Goal: Task Accomplishment & Management: Complete application form

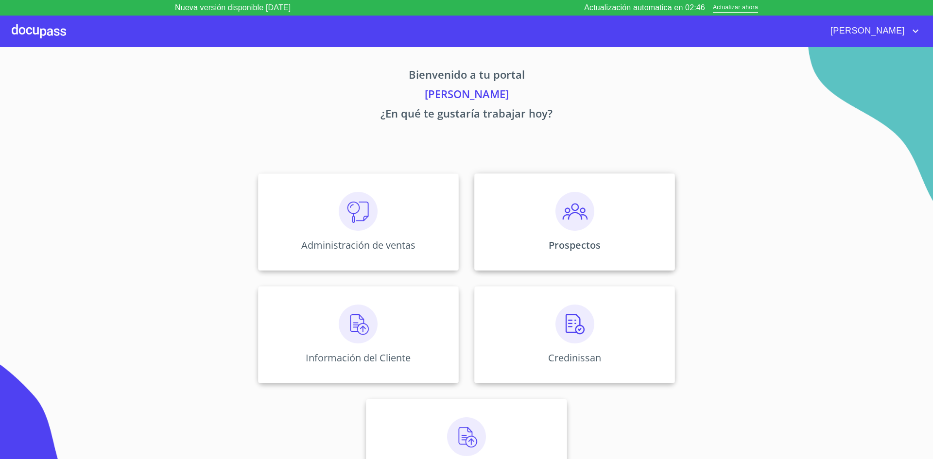
click at [581, 218] on img at bounding box center [574, 211] width 39 height 39
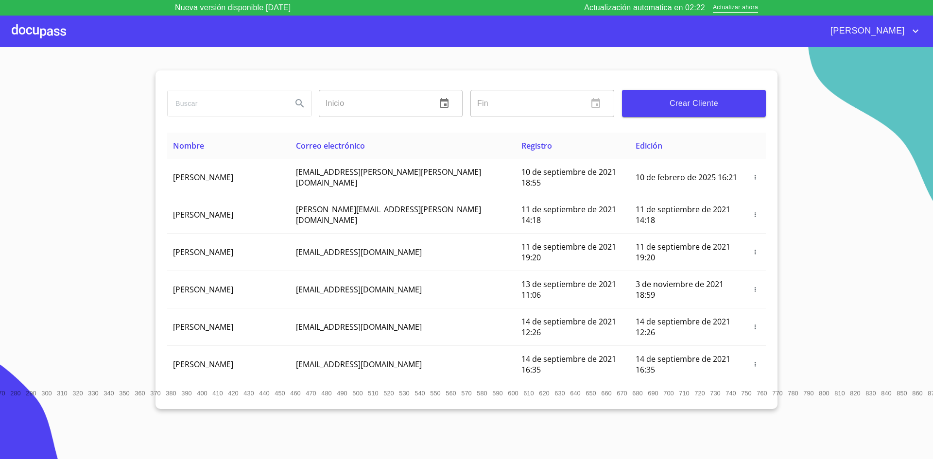
click at [684, 100] on span "Crear Cliente" at bounding box center [694, 104] width 128 height 14
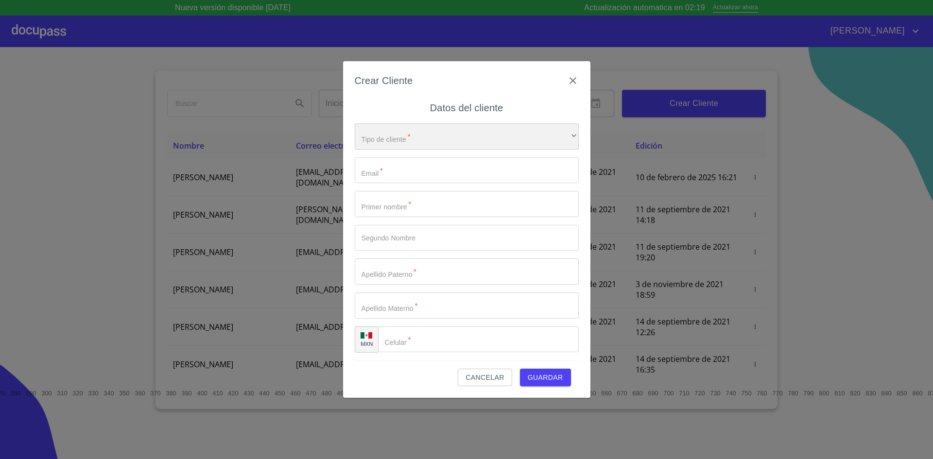
click at [534, 136] on div "​" at bounding box center [467, 136] width 224 height 26
click at [541, 200] on div at bounding box center [466, 229] width 933 height 459
click at [570, 80] on icon "button" at bounding box center [573, 81] width 12 height 12
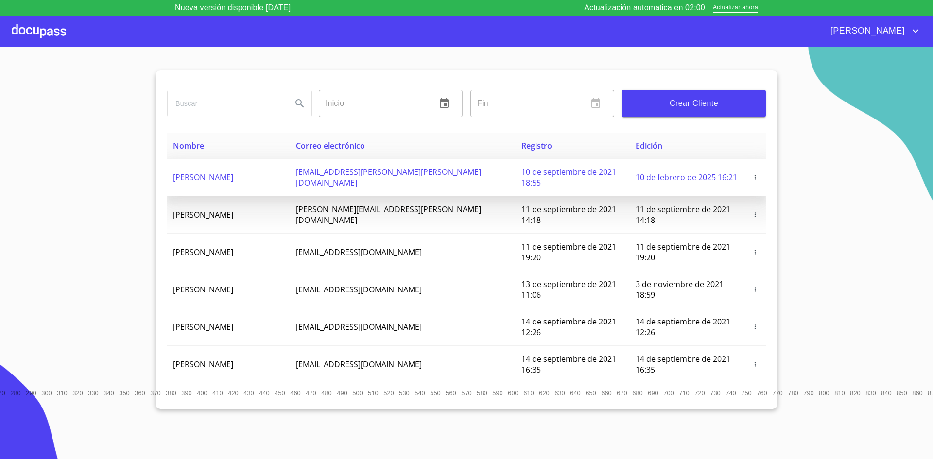
click at [215, 172] on span "DIEGO ANCIRA GROVER" at bounding box center [203, 177] width 60 height 11
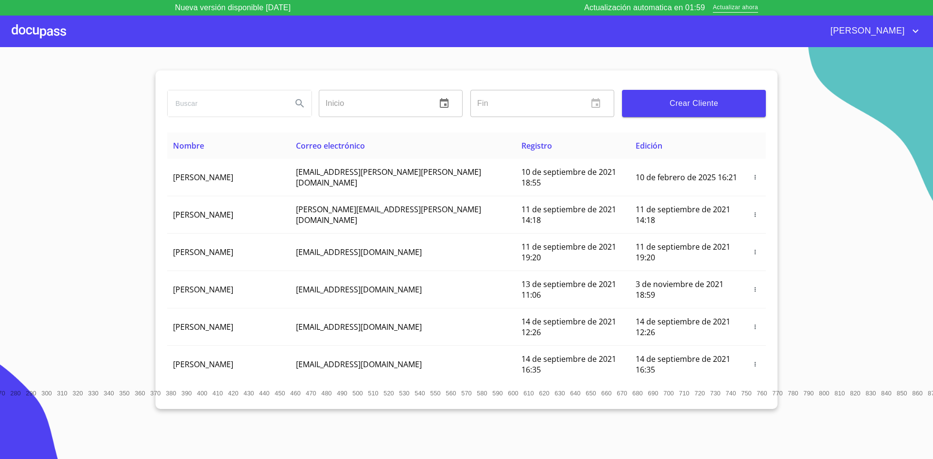
click at [26, 28] on div at bounding box center [39, 31] width 54 height 31
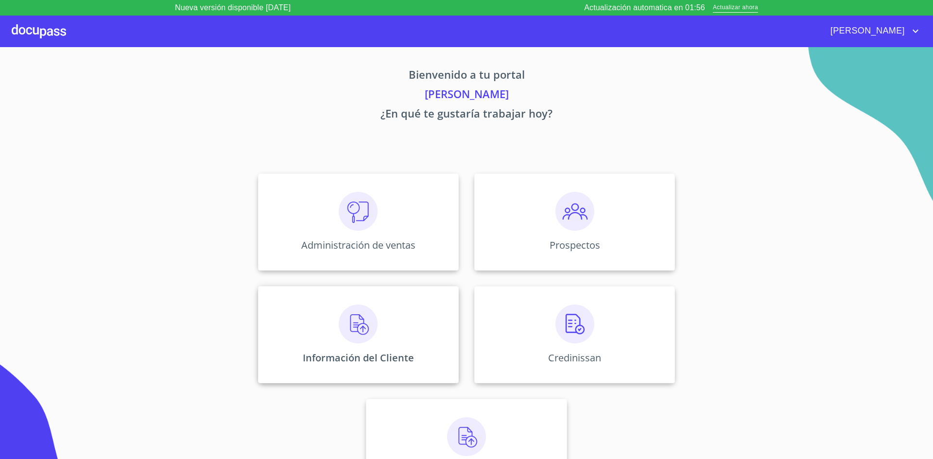
click at [363, 326] on img at bounding box center [358, 324] width 39 height 39
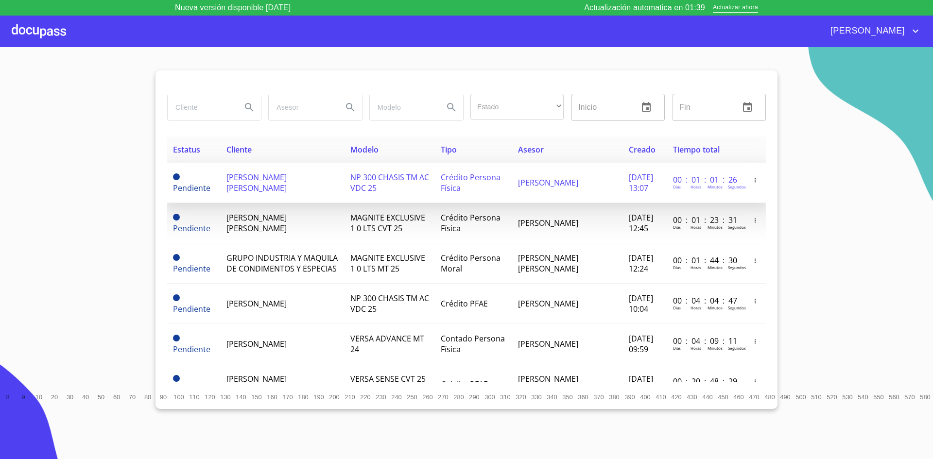
click at [287, 180] on span "[PERSON_NAME] [PERSON_NAME]" at bounding box center [256, 182] width 60 height 21
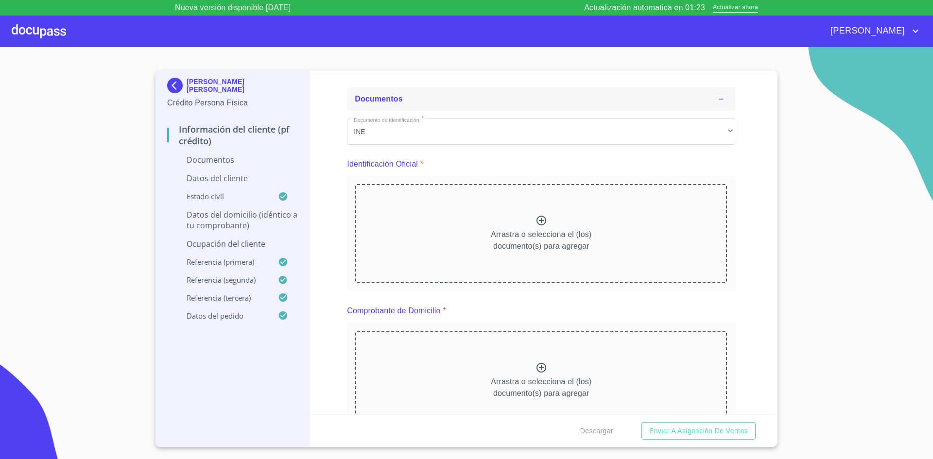
scroll to position [49, 0]
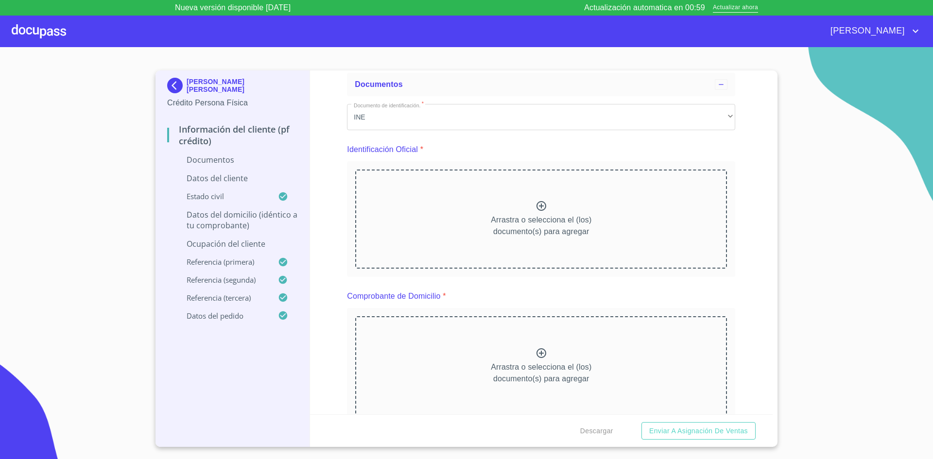
click at [539, 213] on div at bounding box center [541, 207] width 12 height 14
